Goal: Task Accomplishment & Management: Complete application form

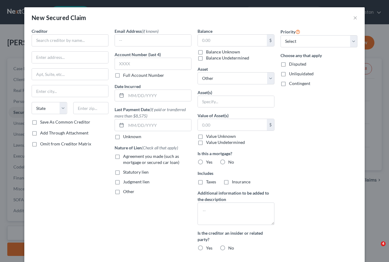
select select "0"
click at [81, 40] on input "text" at bounding box center [70, 40] width 77 height 12
click at [219, 41] on input "text" at bounding box center [232, 41] width 69 height 12
paste input "213,406.13"
type input "213,406.13"
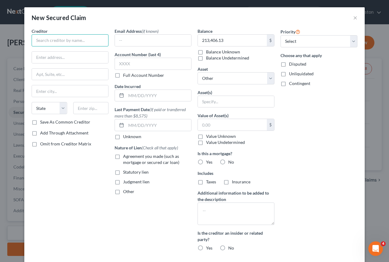
click at [71, 38] on input "text" at bounding box center [70, 40] width 77 height 12
paste input "DEPARTMENT OF TAX AND COLLECTIONS"
type input "DEPARTMENT OF TAX AND COLLECTIONS"
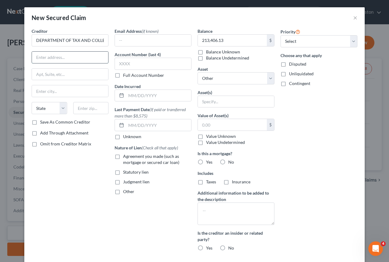
click at [57, 57] on input "text" at bounding box center [70, 58] width 76 height 12
paste input "[STREET_ADDRESS]"
type input "[STREET_ADDRESS]"
click at [61, 92] on input "text" at bounding box center [70, 91] width 76 height 12
paste input "[GEOGRAPHIC_DATA][PERSON_NAME]"
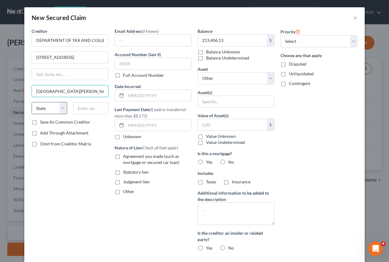
type input "[GEOGRAPHIC_DATA][PERSON_NAME]"
click at [61, 109] on select "State [US_STATE] AK AR AZ CA CO CT DE DC [GEOGRAPHIC_DATA] [GEOGRAPHIC_DATA] GU…" at bounding box center [50, 108] width 36 height 12
select select "4"
click at [32, 102] on select "State [US_STATE] AK AR AZ CA CO CT DE DC [GEOGRAPHIC_DATA] [GEOGRAPHIC_DATA] GU…" at bounding box center [50, 108] width 36 height 12
click at [86, 112] on input "text" at bounding box center [91, 108] width 36 height 12
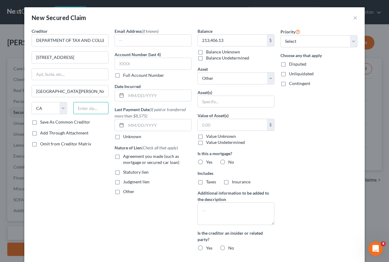
paste input "95134"
type input "95134"
click at [59, 175] on div "Creditor * DEPARTMENT OF TAX AND COLLECTIONS [GEOGRAPHIC_DATA] [GEOGRAPHIC_DATA…" at bounding box center [70, 142] width 83 height 228
type input "[GEOGRAPHIC_DATA][PERSON_NAME]"
click at [148, 64] on input "text" at bounding box center [153, 64] width 77 height 12
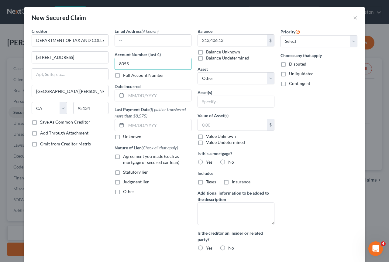
type input "8055"
click at [179, 83] on div "Date Incurred" at bounding box center [153, 92] width 77 height 19
click at [123, 75] on label "Full Account Number" at bounding box center [143, 75] width 41 height 6
click at [126, 75] on input "Full Account Number" at bounding box center [128, 74] width 4 height 4
click at [151, 63] on input "8055" at bounding box center [153, 64] width 77 height 12
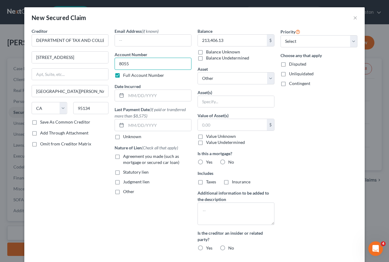
click at [151, 63] on input "8055" at bounding box center [153, 64] width 77 height 12
paste input "092-08-"
type input "[PHONE_NUMBER]"
click at [120, 96] on icon at bounding box center [121, 95] width 5 height 5
click at [119, 97] on icon at bounding box center [121, 95] width 5 height 5
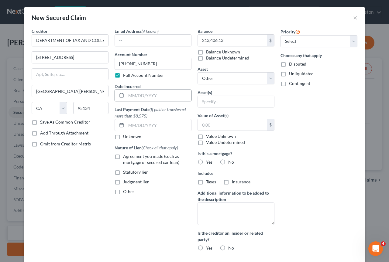
click at [119, 96] on icon at bounding box center [121, 95] width 5 height 5
click at [120, 98] on rect at bounding box center [122, 96] width 4 height 4
click at [136, 94] on input "text" at bounding box center [158, 96] width 65 height 12
type input "[DATE]"
click at [89, 164] on div "Creditor * DEPARTMENT OF TAX AND COLLECTIONS [GEOGRAPHIC_DATA] [GEOGRAPHIC_DATA…" at bounding box center [70, 142] width 83 height 228
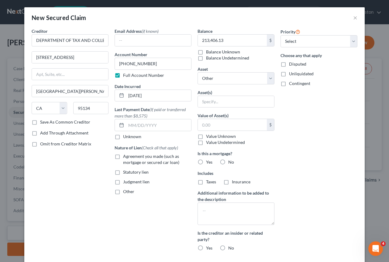
click at [123, 174] on label "Statutory lien" at bounding box center [136, 172] width 26 height 6
click at [126, 173] on input "Statutory lien" at bounding box center [128, 171] width 4 height 4
checkbox input "true"
click at [295, 43] on select "Select 1st 2nd 3rd 4th 5th 6th 7th 8th 9th 10th 11th 12th 13th 14th 15th 16th 1…" at bounding box center [319, 41] width 77 height 12
click at [271, 54] on div "213,406.13 $ Balance Unknown Balance Undetermined" at bounding box center [236, 47] width 77 height 27
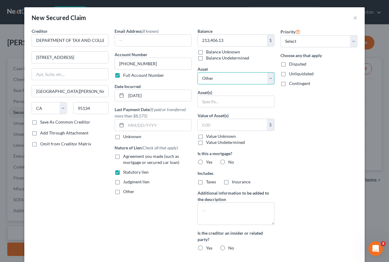
click at [263, 76] on select "Select Other Multiple Assets BELLA CASA INC - $0.0 [STREET_ADDRESS][PERSON_NAME…" at bounding box center [236, 78] width 77 height 12
select select "3"
click at [198, 72] on select "Select Other Multiple Assets BELLA CASA INC - $0.0 [STREET_ADDRESS][PERSON_NAME…" at bounding box center [236, 78] width 77 height 12
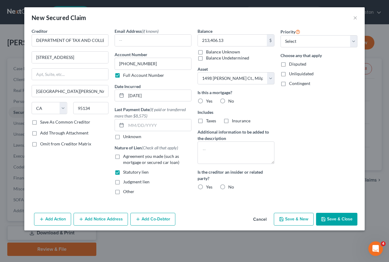
click at [228, 102] on label "No" at bounding box center [231, 101] width 6 height 6
click at [231, 102] on input "No" at bounding box center [233, 100] width 4 height 4
radio input "true"
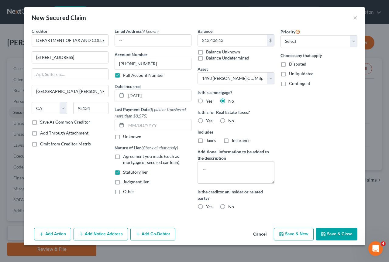
click at [206, 119] on label "Yes" at bounding box center [209, 121] width 6 height 6
click at [208, 119] on input "Yes" at bounding box center [210, 120] width 4 height 4
radio input "true"
click at [228, 206] on label "No" at bounding box center [231, 207] width 6 height 6
click at [231, 206] on input "No" at bounding box center [233, 206] width 4 height 4
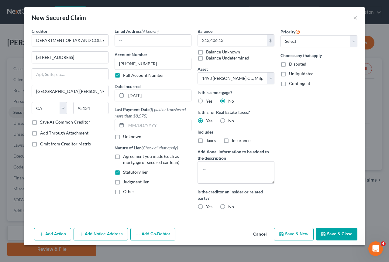
radio input "true"
click at [335, 232] on button "Save & Close" at bounding box center [336, 234] width 41 height 13
select select
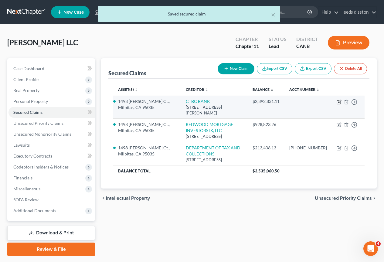
click at [339, 103] on icon "button" at bounding box center [340, 101] width 3 height 3
select select "4"
select select "3"
select select "0"
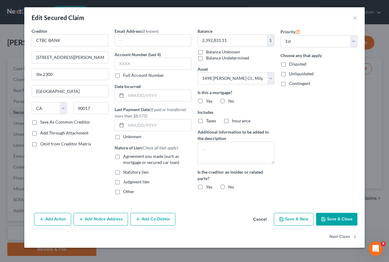
click at [62, 223] on button "Add Action" at bounding box center [52, 219] width 37 height 13
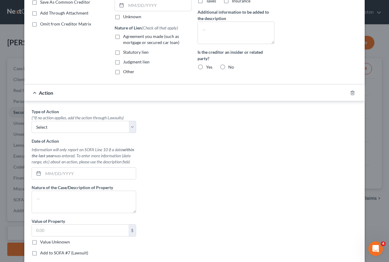
scroll to position [134, 0]
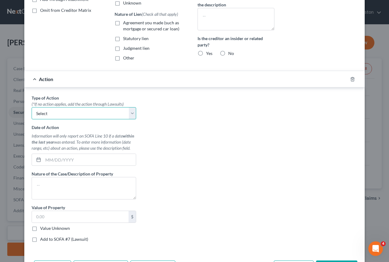
click at [133, 117] on select "Select Repossession Foreclosure Returns" at bounding box center [84, 113] width 105 height 12
select select "1"
click at [32, 107] on select "Select Repossession Foreclosure Returns" at bounding box center [84, 113] width 105 height 12
click at [38, 160] on icon at bounding box center [38, 159] width 5 height 5
click at [55, 159] on input "text" at bounding box center [89, 160] width 93 height 12
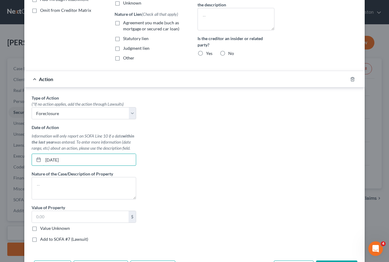
type input "[DATE]"
click at [153, 192] on div "Type of Action * (*If no action applies, add the action through Lawsuits) Selec…" at bounding box center [195, 171] width 332 height 152
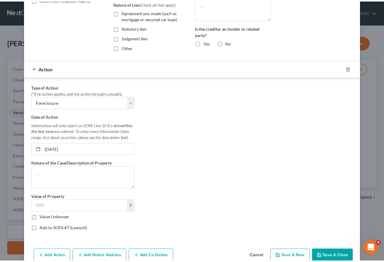
scroll to position [154, 0]
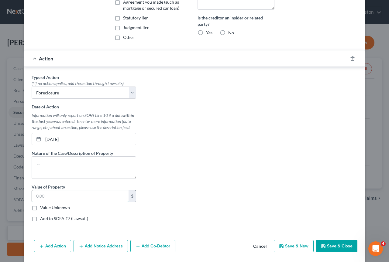
click at [83, 197] on input "text" at bounding box center [80, 197] width 97 height 12
type input "4,700,000.00"
click at [117, 219] on div "Add to SOFA #7 (Lawsuit)" at bounding box center [84, 219] width 105 height 6
click at [334, 243] on button "Save & Close" at bounding box center [336, 246] width 41 height 13
select select
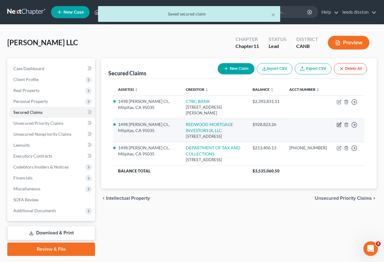
click at [339, 127] on icon "button" at bounding box center [339, 124] width 5 height 5
select select "4"
select select "3"
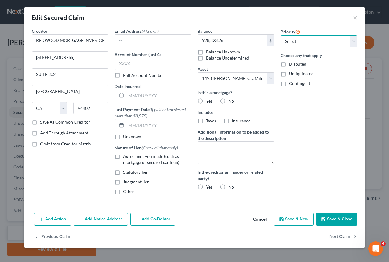
click at [330, 39] on select "Select 2nd 3rd 4th 5th 6th 7th 8th 9th 10th 11th 12th 13th 14th 15th 16th 17th …" at bounding box center [319, 41] width 77 height 12
select select "0"
click at [281, 35] on select "Select 2nd 3rd 4th 5th 6th 7th 8th 9th 10th 11th 12th 13th 14th 15th 16th 17th …" at bounding box center [319, 41] width 77 height 12
click at [123, 158] on label "Agreement you made (such as mortgage or secured car loan)" at bounding box center [157, 159] width 68 height 12
click at [126, 157] on input "Agreement you made (such as mortgage or secured car loan)" at bounding box center [128, 155] width 4 height 4
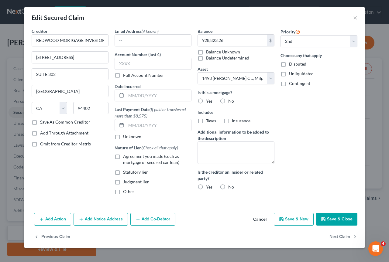
checkbox input "true"
click at [228, 188] on label "No" at bounding box center [231, 187] width 6 height 6
click at [231, 188] on input "No" at bounding box center [233, 186] width 4 height 4
radio input "true"
click at [206, 100] on label "Yes" at bounding box center [209, 101] width 6 height 6
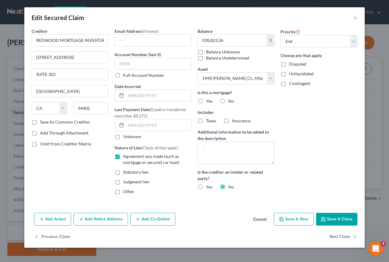
click at [208, 100] on input "Yes" at bounding box center [210, 100] width 4 height 4
radio input "true"
click at [334, 219] on button "Save & Close" at bounding box center [336, 219] width 41 height 13
select select
select select "1"
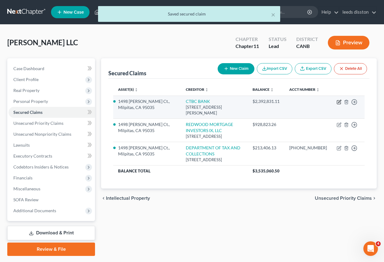
click at [339, 105] on icon "button" at bounding box center [339, 102] width 5 height 5
select select "4"
select select "3"
select select "0"
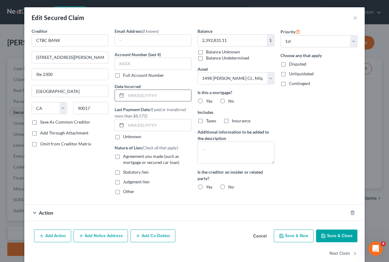
click at [147, 95] on input "text" at bounding box center [158, 96] width 65 height 12
type input "[DATE]"
drag, startPoint x: 198, startPoint y: 107, endPoint x: 198, endPoint y: 102, distance: 5.2
click at [198, 102] on div "Is this a mortgage? Yes No Includes Taxes Insurance" at bounding box center [236, 106] width 77 height 35
click at [206, 102] on label "Yes" at bounding box center [209, 101] width 6 height 6
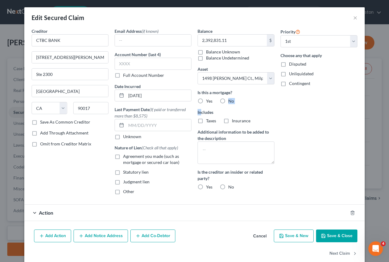
click at [208, 102] on input "Yes" at bounding box center [210, 100] width 4 height 4
radio input "true"
click at [228, 187] on label "No" at bounding box center [231, 187] width 6 height 6
click at [231, 187] on input "No" at bounding box center [233, 186] width 4 height 4
radio input "true"
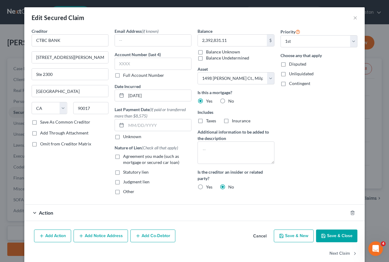
click at [123, 158] on label "Agreement you made (such as mortgage or secured car loan)" at bounding box center [157, 159] width 68 height 12
click at [126, 157] on input "Agreement you made (such as mortgage or secured car loan)" at bounding box center [128, 155] width 4 height 4
checkbox input "true"
click at [337, 235] on button "Save & Close" at bounding box center [336, 236] width 41 height 13
select select
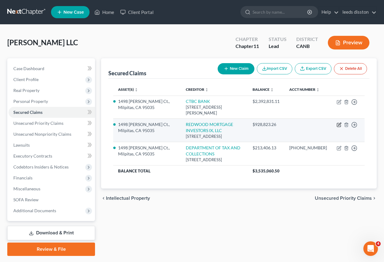
click at [338, 127] on icon "button" at bounding box center [339, 124] width 5 height 5
select select "4"
select select "0"
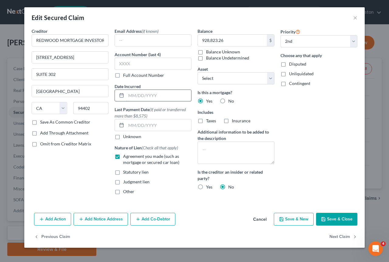
click at [138, 97] on input "text" at bounding box center [158, 96] width 65 height 12
type input "[DATE]"
click at [259, 110] on label "Includes" at bounding box center [236, 112] width 77 height 6
click at [334, 216] on button "Save & Close" at bounding box center [336, 219] width 41 height 13
select select "1"
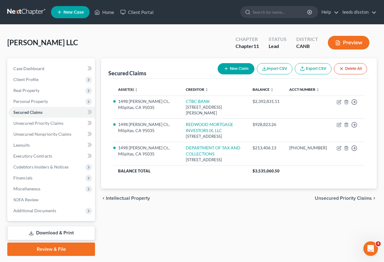
click at [336, 201] on span "Unsecured Priority Claims" at bounding box center [343, 198] width 57 height 5
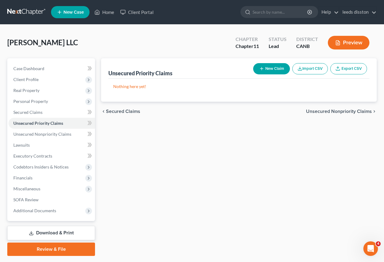
click at [336, 213] on div "Unsecured Priority Claims New Claim Import CSV Export CSV Nothing here yet! Pre…" at bounding box center [239, 157] width 282 height 198
click at [351, 114] on span "Unsecured Nonpriority Claims" at bounding box center [339, 111] width 66 height 5
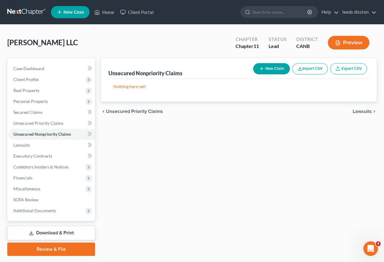
click at [360, 112] on span "Lawsuits" at bounding box center [362, 111] width 19 height 5
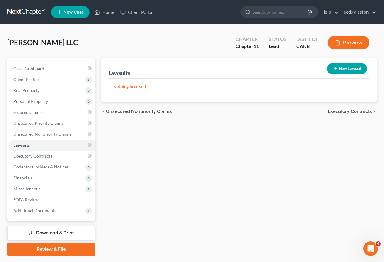
click at [360, 112] on span "Executory Contracts" at bounding box center [350, 111] width 44 height 5
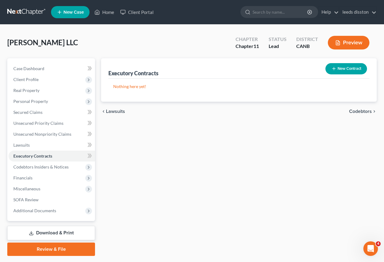
click at [361, 112] on span "Codebtors" at bounding box center [361, 111] width 23 height 5
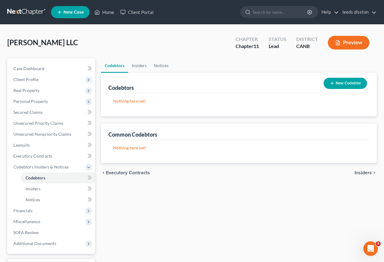
click at [361, 171] on span "Insiders" at bounding box center [363, 172] width 17 height 5
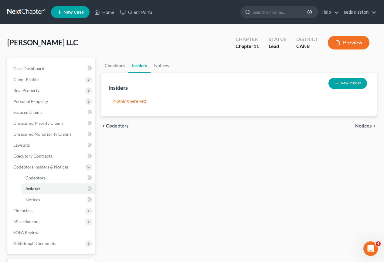
click at [365, 127] on span "Notices" at bounding box center [364, 126] width 17 height 5
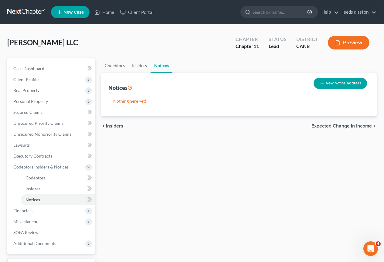
click at [365, 127] on span "Expected Change in Income" at bounding box center [342, 126] width 60 height 5
